Goal: Transaction & Acquisition: Register for event/course

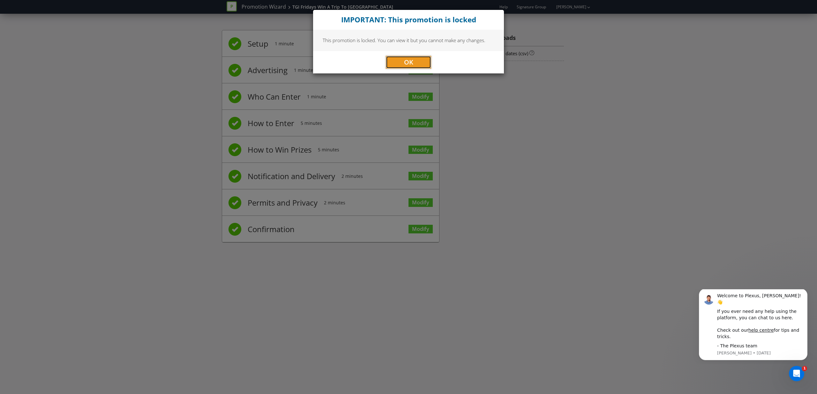
click at [392, 59] on button "OK" at bounding box center [408, 62] width 45 height 13
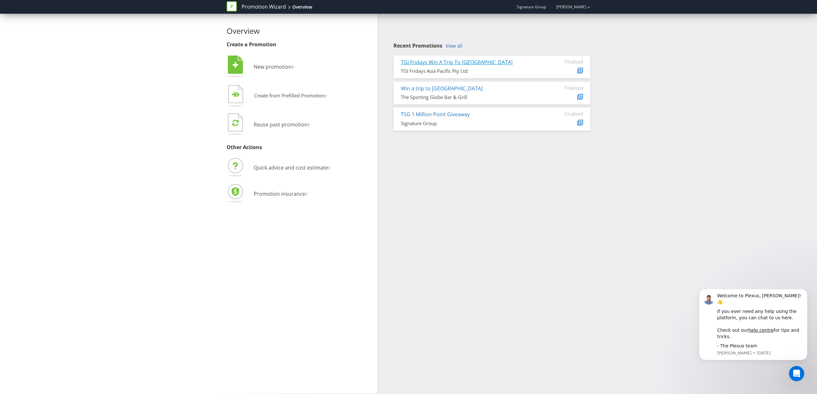
click at [443, 61] on link "TGI Fridays Win A Trip To [GEOGRAPHIC_DATA]" at bounding box center [457, 62] width 112 height 7
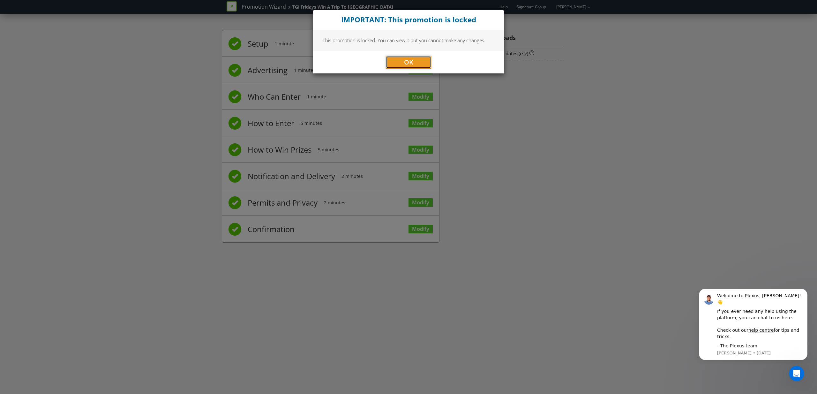
click at [423, 61] on button "OK" at bounding box center [408, 62] width 45 height 13
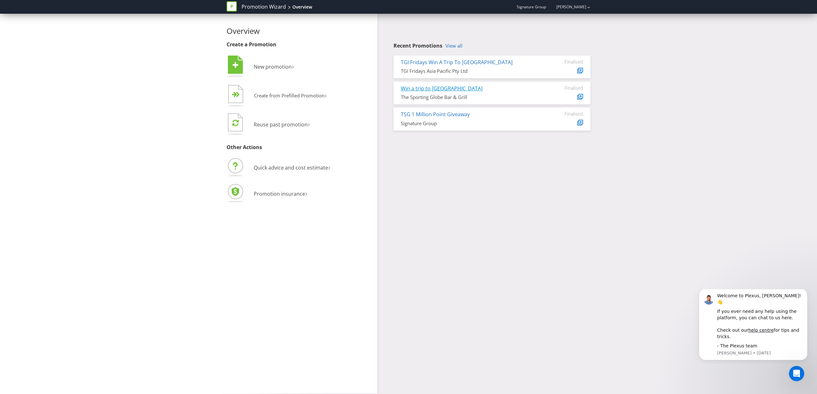
click at [440, 90] on link "Win a trip to Dublin" at bounding box center [442, 88] width 82 height 7
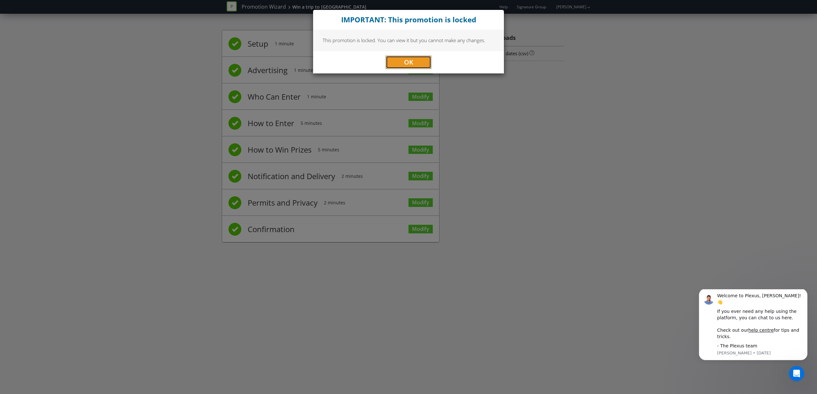
click at [408, 65] on span "OK" at bounding box center [408, 62] width 9 height 9
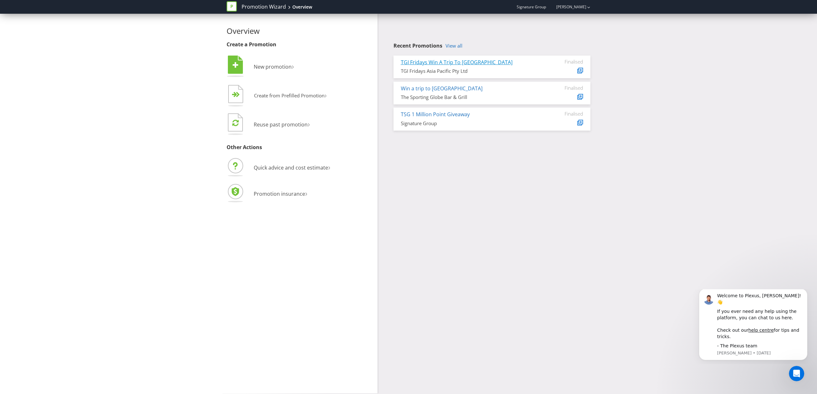
click at [462, 64] on link "TGI Fridays Win A Trip To [GEOGRAPHIC_DATA]" at bounding box center [457, 62] width 112 height 7
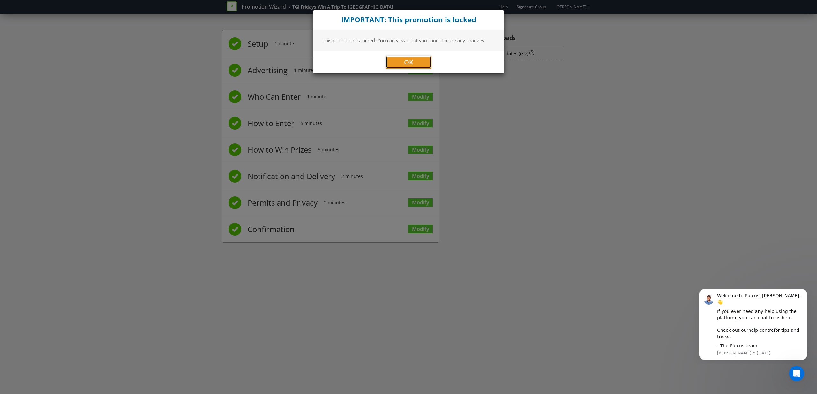
click at [411, 60] on span "OK" at bounding box center [408, 62] width 9 height 9
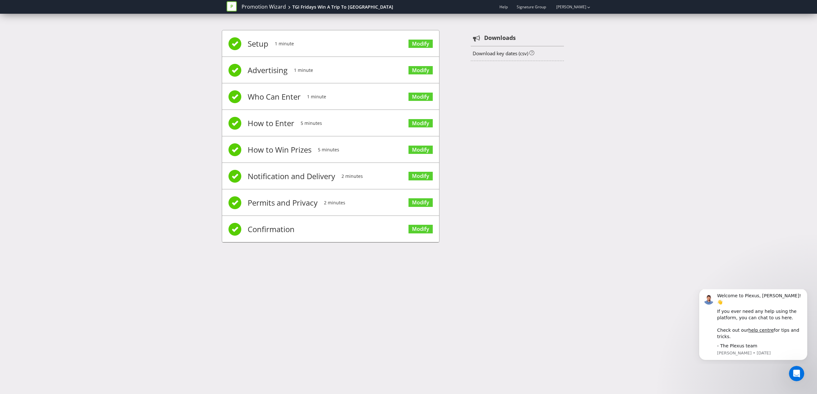
drag, startPoint x: 289, startPoint y: 229, endPoint x: 300, endPoint y: 225, distance: 11.1
click at [289, 229] on span "Confirmation" at bounding box center [271, 230] width 47 height 26
